Goal: Task Accomplishment & Management: Manage account settings

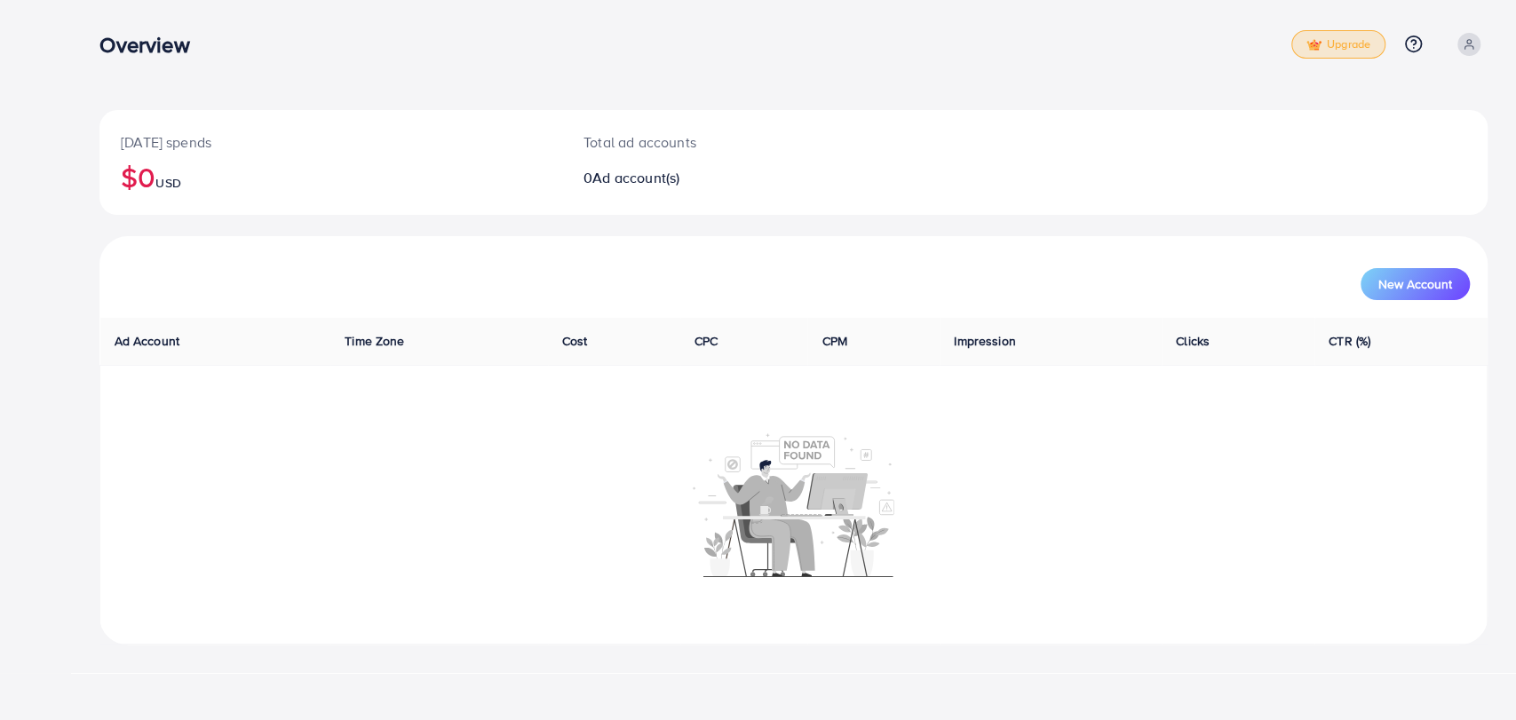
click at [1321, 51] on link "Upgrade" at bounding box center [1338, 44] width 94 height 28
click at [1464, 38] on icon at bounding box center [1468, 44] width 12 height 12
click at [1406, 136] on link "Log out" at bounding box center [1402, 146] width 169 height 40
click at [1468, 54] on span at bounding box center [1468, 44] width 23 height 23
click at [1406, 147] on link "Log out" at bounding box center [1402, 146] width 169 height 40
